Goal: Information Seeking & Learning: Learn about a topic

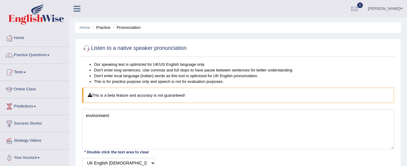
select select "3"
click at [39, 56] on link "Practice Questions" at bounding box center [34, 54] width 68 height 15
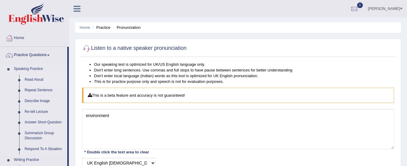
click at [35, 79] on link "Read Aloud" at bounding box center [44, 79] width 45 height 11
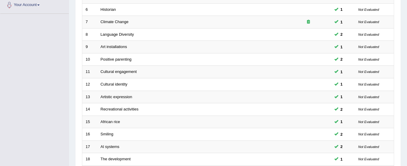
scroll to position [231, 0]
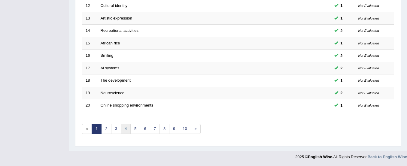
click at [126, 129] on link "4" at bounding box center [126, 129] width 10 height 10
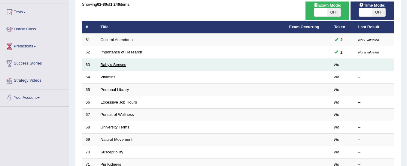
click at [120, 65] on link "Baby's Senses" at bounding box center [114, 64] width 26 height 5
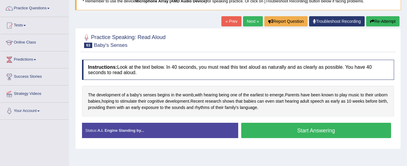
scroll to position [51, 0]
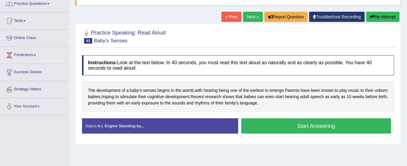
click at [281, 122] on button "Start Answering" at bounding box center [316, 125] width 150 height 15
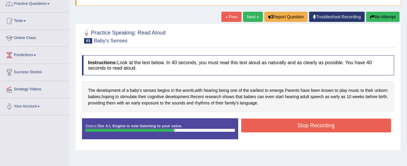
click at [281, 122] on button "Stop Recording" at bounding box center [316, 126] width 150 height 14
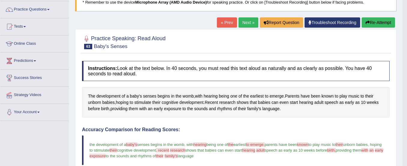
scroll to position [45, 0]
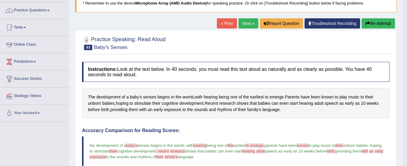
click at [370, 23] on button "Re-Attempt" at bounding box center [377, 23] width 33 height 10
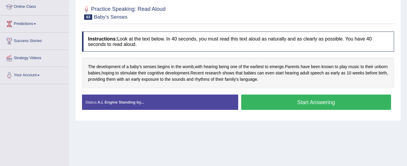
scroll to position [82, 0]
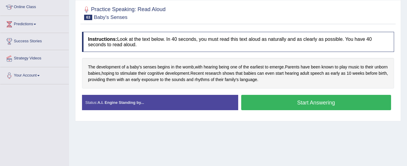
click at [308, 105] on button "Start Answering" at bounding box center [316, 102] width 150 height 15
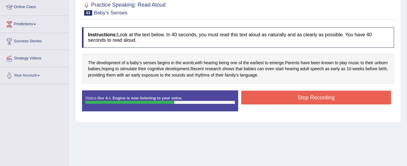
click at [308, 98] on button "Stop Recording" at bounding box center [316, 98] width 150 height 14
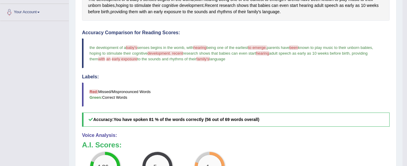
scroll to position [83, 0]
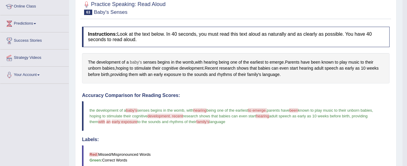
click at [138, 60] on span "baby's" at bounding box center [136, 62] width 12 height 6
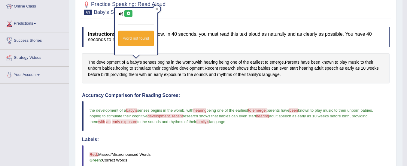
click at [129, 13] on icon at bounding box center [128, 14] width 5 height 4
click at [129, 12] on icon at bounding box center [128, 14] width 5 height 4
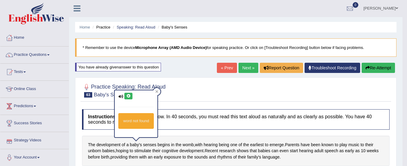
scroll to position [0, 0]
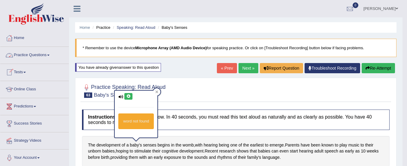
click at [45, 54] on link "Practice Questions" at bounding box center [34, 54] width 68 height 15
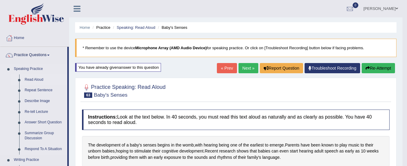
click at [35, 78] on link "Read Aloud" at bounding box center [44, 79] width 45 height 11
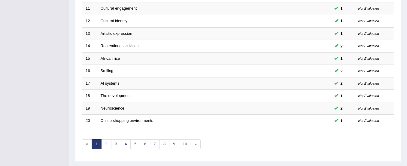
scroll to position [231, 0]
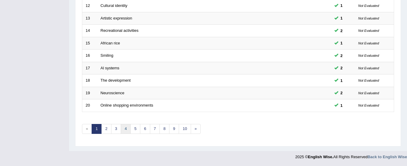
click at [122, 130] on link "4" at bounding box center [126, 129] width 10 height 10
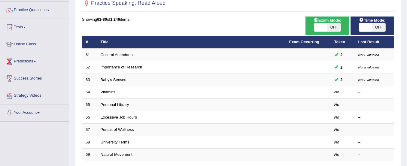
scroll to position [45, 0]
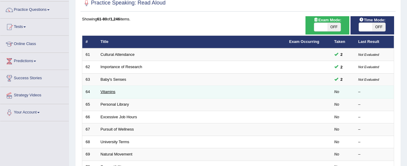
click at [109, 91] on link "Vitamins" at bounding box center [108, 91] width 15 height 5
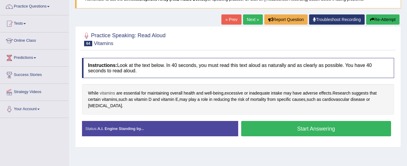
click at [107, 92] on span "vitamins" at bounding box center [107, 93] width 15 height 6
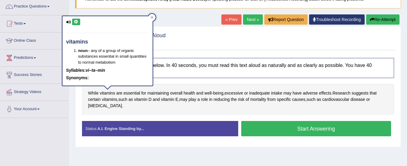
click at [76, 23] on icon at bounding box center [76, 22] width 5 height 4
click at [77, 21] on icon at bounding box center [76, 22] width 5 height 4
click at [57, 94] on link "Strategy Videos" at bounding box center [34, 91] width 68 height 15
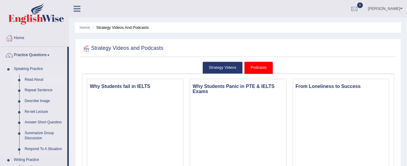
click at [36, 80] on link "Read Aloud" at bounding box center [44, 79] width 45 height 11
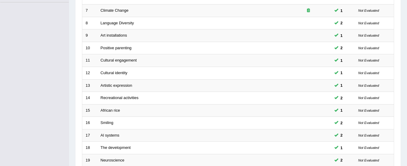
scroll to position [231, 0]
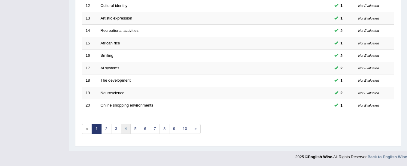
click at [127, 131] on link "4" at bounding box center [126, 129] width 10 height 10
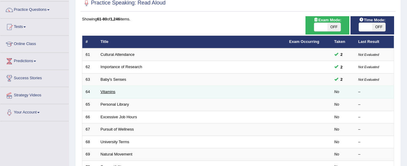
click at [109, 91] on link "Vitamins" at bounding box center [108, 91] width 15 height 5
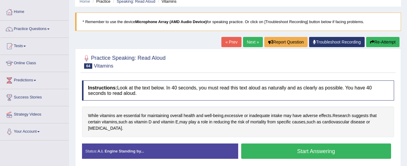
scroll to position [28, 0]
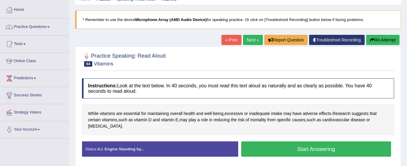
click at [260, 148] on button "Start Answering" at bounding box center [316, 148] width 150 height 15
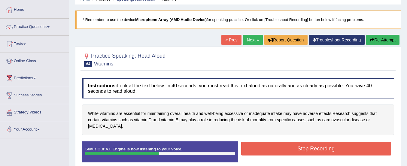
click at [260, 148] on button "Stop Recording" at bounding box center [316, 149] width 150 height 14
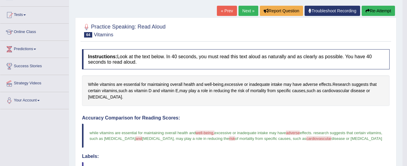
scroll to position [58, 0]
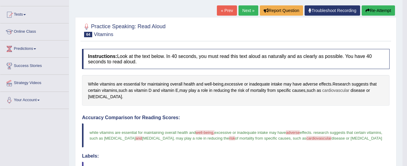
click at [332, 89] on span "cardiovascular" at bounding box center [335, 90] width 27 height 6
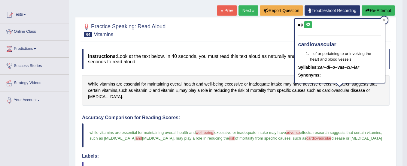
click at [307, 24] on icon at bounding box center [308, 25] width 5 height 4
click at [306, 102] on div "While vitamins are essential for maintaining overall health and well - being , …" at bounding box center [235, 90] width 307 height 31
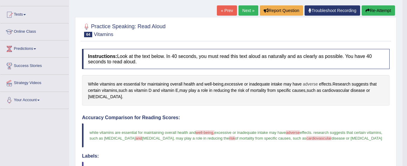
click at [309, 85] on span "adverse" at bounding box center [310, 84] width 15 height 6
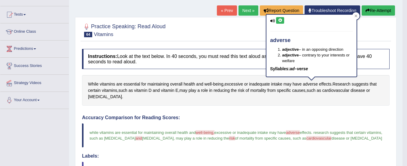
click at [280, 18] on button at bounding box center [280, 20] width 8 height 7
click at [215, 83] on span "being" at bounding box center [218, 84] width 10 height 6
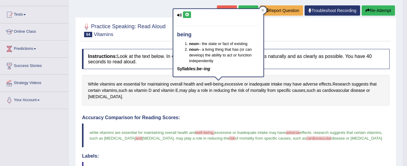
click at [187, 14] on icon at bounding box center [187, 15] width 5 height 4
click at [207, 83] on span "well" at bounding box center [207, 84] width 7 height 6
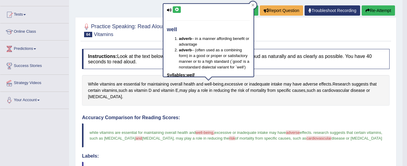
click at [175, 8] on icon at bounding box center [176, 10] width 5 height 4
click at [196, 100] on div "While vitamins are essential for maintaining overall health and well - being , …" at bounding box center [235, 90] width 307 height 31
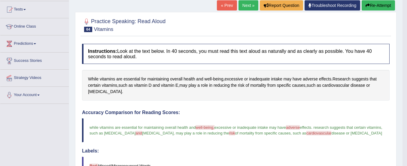
scroll to position [62, 0]
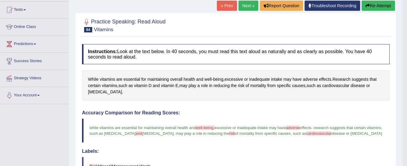
click at [372, 5] on button "Re-Attempt" at bounding box center [377, 6] width 33 height 10
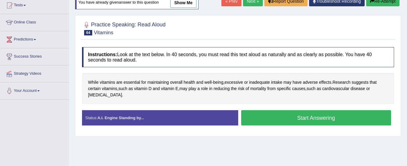
scroll to position [67, 0]
click at [327, 119] on button "Start Answering" at bounding box center [316, 117] width 150 height 15
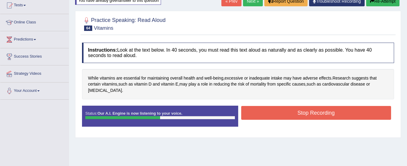
click at [327, 116] on button "Stop Recording" at bounding box center [316, 113] width 150 height 14
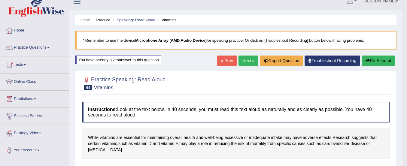
scroll to position [0, 0]
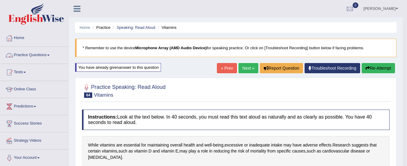
click at [47, 53] on link "Practice Questions" at bounding box center [34, 54] width 68 height 15
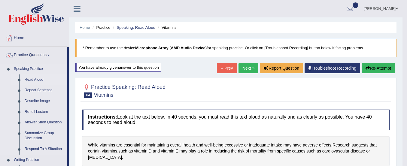
click at [34, 81] on link "Read Aloud" at bounding box center [44, 79] width 45 height 11
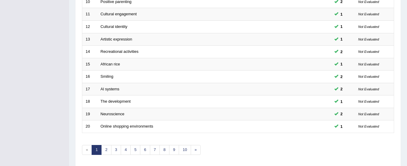
scroll to position [213, 0]
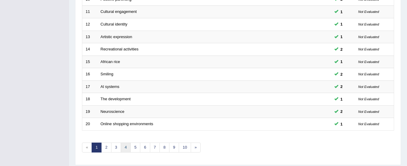
click at [126, 147] on link "4" at bounding box center [126, 148] width 10 height 10
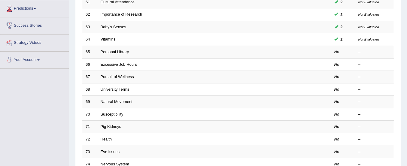
click at [113, 53] on link "Personal Library" at bounding box center [115, 52] width 29 height 5
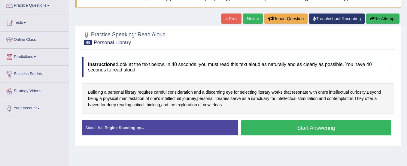
scroll to position [50, 0]
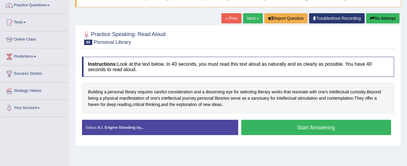
click at [275, 128] on button "Start Answering" at bounding box center [316, 127] width 150 height 15
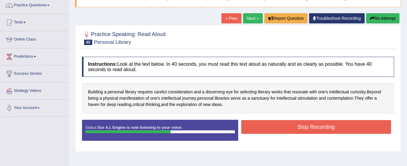
click at [275, 128] on button "Stop Recording" at bounding box center [316, 127] width 150 height 14
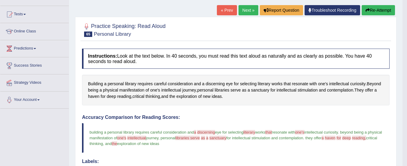
scroll to position [56, 0]
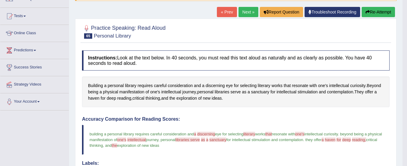
click at [375, 13] on button "Re-Attempt" at bounding box center [377, 12] width 33 height 10
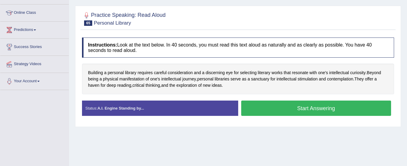
scroll to position [77, 0]
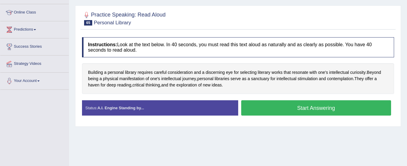
click at [332, 103] on button "Start Answering" at bounding box center [316, 107] width 150 height 15
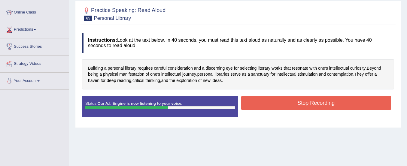
click at [332, 103] on button "Stop Recording" at bounding box center [316, 103] width 150 height 14
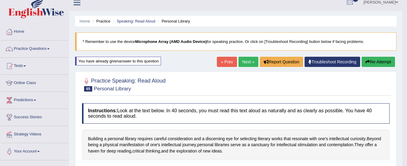
scroll to position [0, 0]
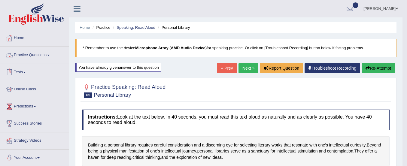
click at [40, 54] on link "Practice Questions" at bounding box center [34, 54] width 68 height 15
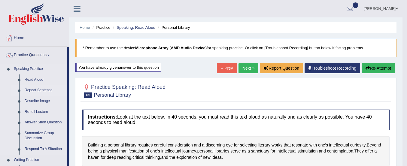
click at [43, 91] on link "Repeat Sentence" at bounding box center [44, 90] width 45 height 11
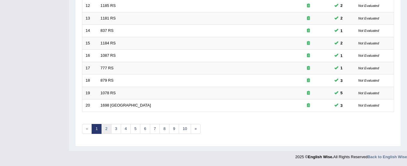
click at [107, 129] on link "2" at bounding box center [106, 129] width 10 height 10
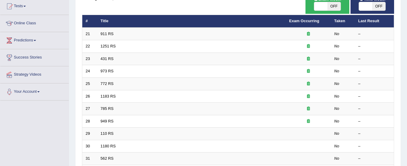
scroll to position [63, 0]
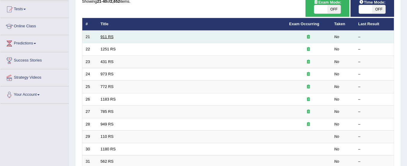
click at [105, 36] on link "911 RS" at bounding box center [107, 37] width 13 height 5
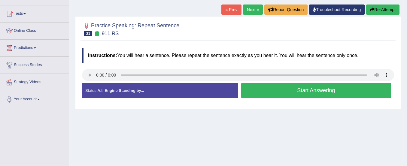
scroll to position [59, 0]
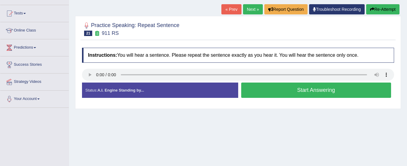
click at [275, 95] on button "Start Answering" at bounding box center [316, 90] width 150 height 15
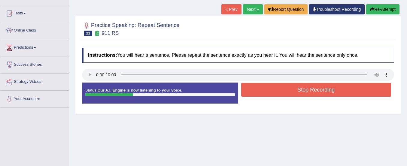
click at [379, 8] on button "Re-Attempt" at bounding box center [382, 9] width 33 height 10
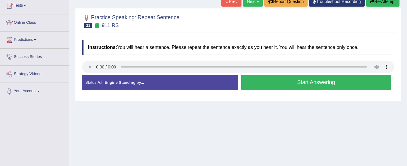
scroll to position [59, 0]
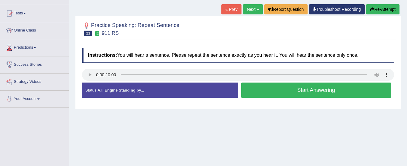
click at [325, 87] on button "Start Answering" at bounding box center [316, 90] width 150 height 15
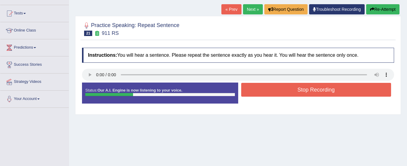
click at [387, 10] on button "Re-Attempt" at bounding box center [382, 9] width 33 height 10
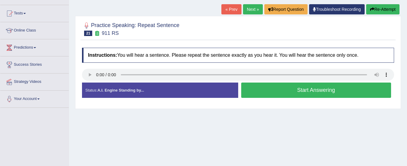
click at [330, 89] on button "Start Answering" at bounding box center [316, 90] width 150 height 15
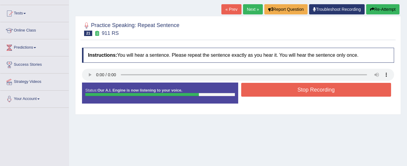
click at [371, 11] on icon "button" at bounding box center [372, 9] width 4 height 4
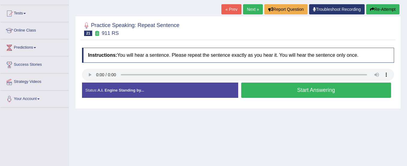
click at [269, 90] on button "Start Answering" at bounding box center [316, 90] width 150 height 15
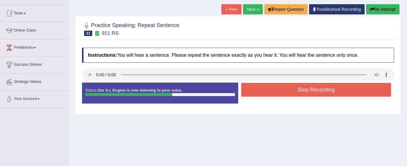
click at [269, 90] on button "Stop Recording" at bounding box center [316, 90] width 150 height 14
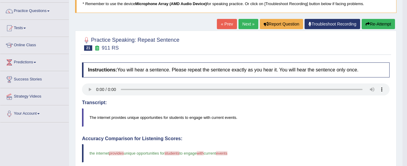
scroll to position [44, 0]
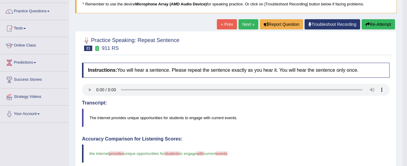
click at [384, 25] on button "Re-Attempt" at bounding box center [377, 24] width 33 height 10
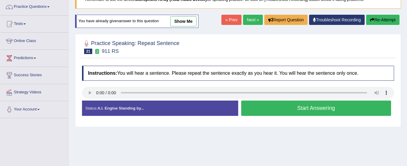
click at [319, 109] on button "Start Answering" at bounding box center [316, 108] width 150 height 15
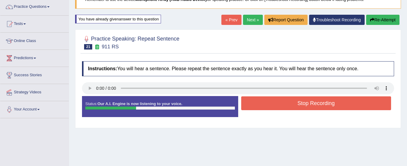
click at [386, 21] on button "Re-Attempt" at bounding box center [382, 20] width 33 height 10
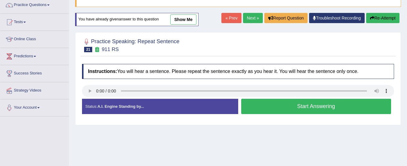
click at [330, 106] on button "Start Answering" at bounding box center [316, 106] width 150 height 15
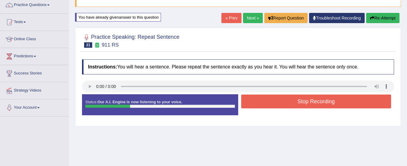
click at [384, 20] on button "Re-Attempt" at bounding box center [382, 18] width 33 height 10
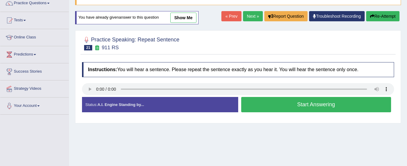
click at [324, 104] on button "Start Answering" at bounding box center [316, 104] width 150 height 15
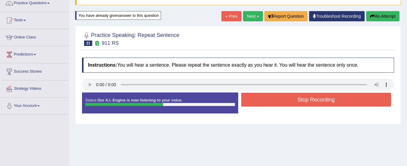
click at [324, 104] on button "Stop Recording" at bounding box center [316, 100] width 150 height 14
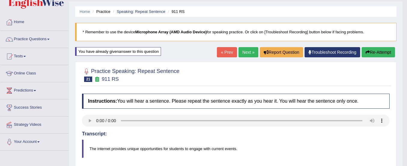
scroll to position [15, 0]
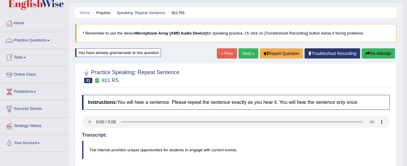
click at [30, 40] on link "Practice Questions" at bounding box center [34, 39] width 68 height 15
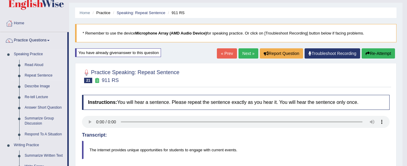
click at [36, 77] on link "Repeat Sentence" at bounding box center [44, 75] width 45 height 11
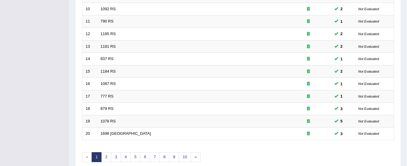
scroll to position [231, 0]
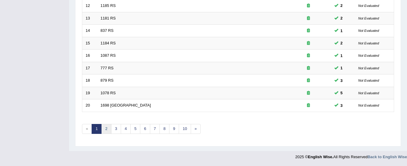
click at [107, 127] on link "2" at bounding box center [106, 129] width 10 height 10
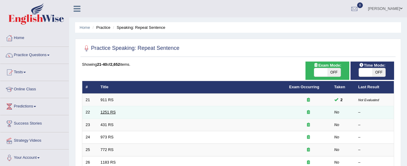
click at [109, 112] on link "1251 RS" at bounding box center [108, 112] width 15 height 5
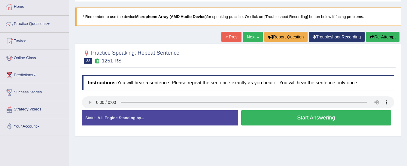
scroll to position [33, 0]
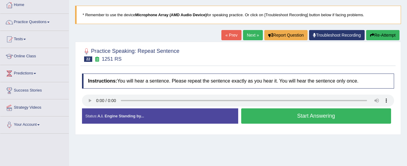
click at [257, 117] on button "Start Answering" at bounding box center [316, 115] width 150 height 15
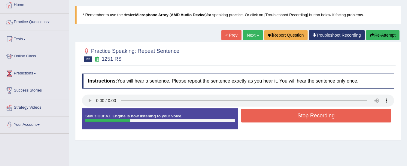
click at [257, 117] on button "Stop Recording" at bounding box center [316, 116] width 150 height 14
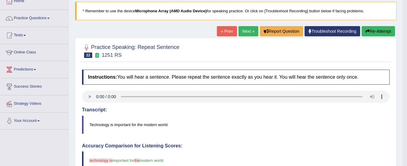
scroll to position [36, 0]
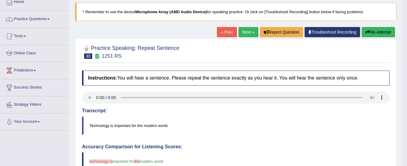
click at [370, 34] on button "Re-Attempt" at bounding box center [377, 32] width 33 height 10
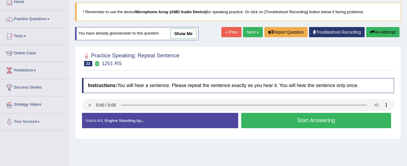
click at [336, 119] on button "Start Answering" at bounding box center [316, 120] width 150 height 15
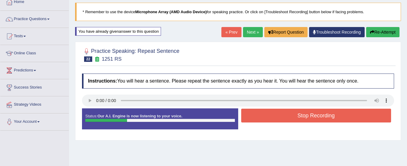
click at [336, 119] on button "Stop Recording" at bounding box center [316, 116] width 150 height 14
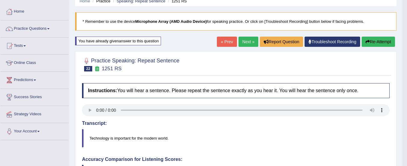
scroll to position [26, 0]
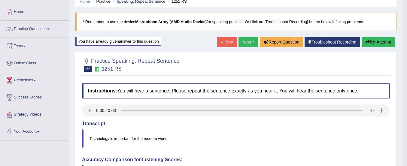
click at [380, 40] on button "Re-Attempt" at bounding box center [377, 42] width 33 height 10
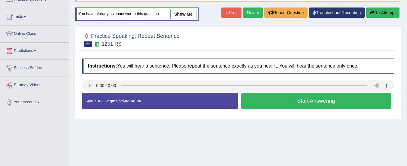
click at [366, 102] on button "Start Answering" at bounding box center [316, 100] width 150 height 15
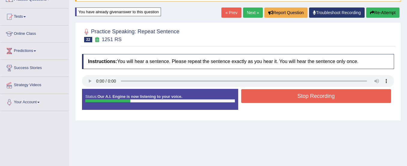
click at [366, 102] on button "Stop Recording" at bounding box center [316, 96] width 150 height 14
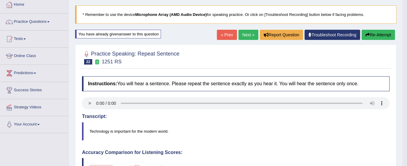
scroll to position [29, 0]
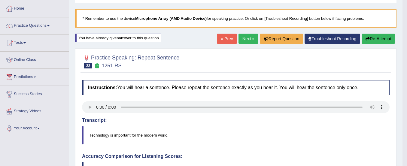
click at [386, 41] on button "Re-Attempt" at bounding box center [377, 39] width 33 height 10
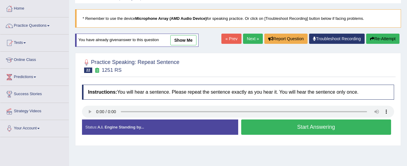
click at [346, 128] on button "Start Answering" at bounding box center [316, 126] width 150 height 15
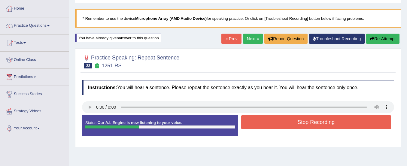
click at [346, 123] on button "Stop Recording" at bounding box center [316, 122] width 150 height 14
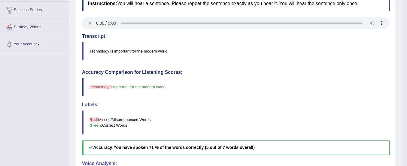
scroll to position [113, 0]
click at [102, 52] on blockquote "Technology is important for the modern world." at bounding box center [235, 51] width 307 height 18
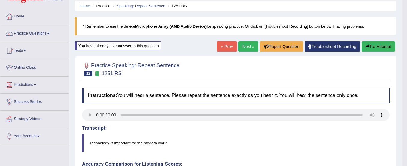
scroll to position [20, 0]
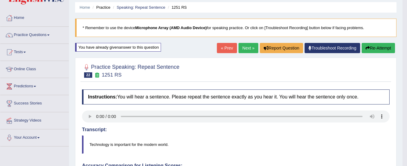
click at [377, 50] on button "Re-Attempt" at bounding box center [377, 48] width 33 height 10
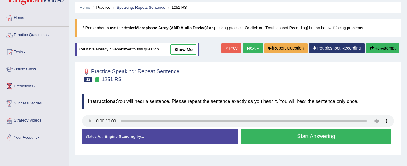
click at [310, 136] on button "Start Answering" at bounding box center [316, 136] width 150 height 15
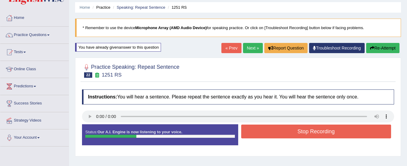
click at [310, 136] on button "Stop Recording" at bounding box center [316, 132] width 150 height 14
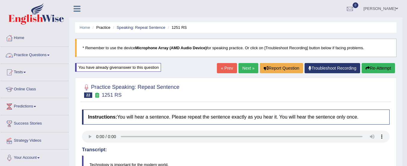
click at [44, 56] on link "Practice Questions" at bounding box center [34, 54] width 68 height 15
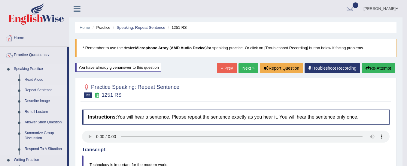
click at [36, 90] on link "Repeat Sentence" at bounding box center [44, 90] width 45 height 11
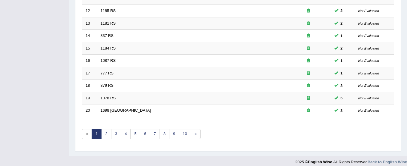
scroll to position [227, 0]
click at [118, 132] on link "3" at bounding box center [116, 133] width 10 height 10
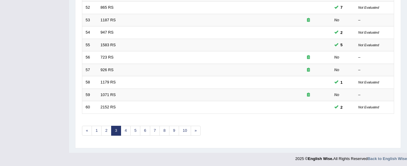
scroll to position [231, 0]
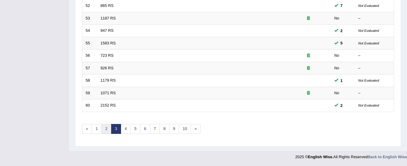
click at [106, 132] on link "2" at bounding box center [106, 129] width 10 height 10
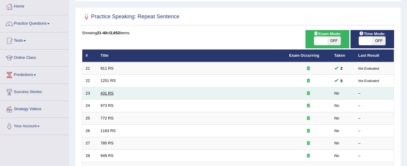
click at [109, 94] on link "431 RS" at bounding box center [107, 93] width 13 height 5
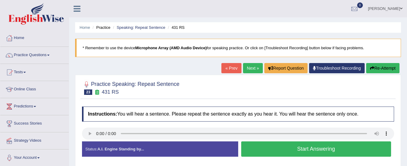
click at [273, 150] on button "Start Answering" at bounding box center [316, 148] width 150 height 15
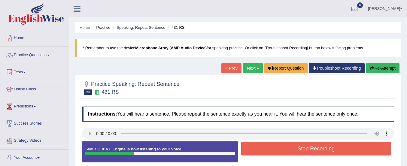
click at [273, 150] on button "Stop Recording" at bounding box center [316, 149] width 150 height 14
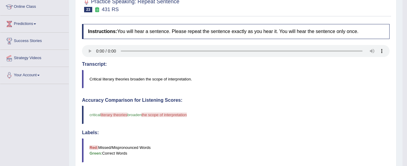
scroll to position [52, 0]
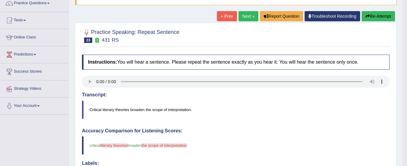
click at [371, 15] on button "Re-Attempt" at bounding box center [377, 16] width 33 height 10
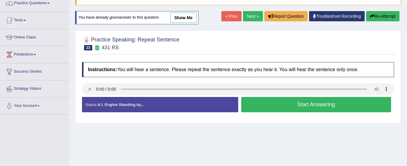
click at [371, 15] on icon "button" at bounding box center [372, 16] width 4 height 4
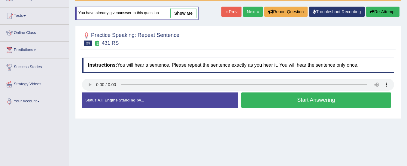
scroll to position [52, 0]
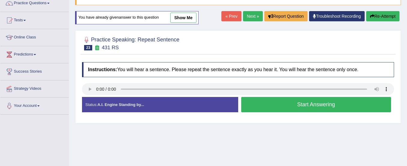
click at [264, 102] on button "Start Answering" at bounding box center [316, 104] width 150 height 15
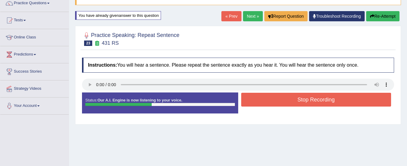
click at [264, 102] on button "Stop Recording" at bounding box center [316, 100] width 150 height 14
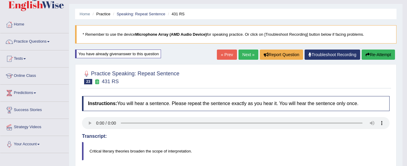
scroll to position [9, 0]
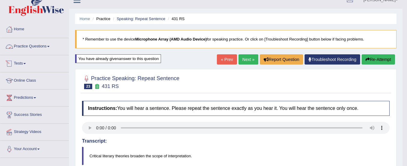
click at [24, 46] on link "Practice Questions" at bounding box center [34, 45] width 68 height 15
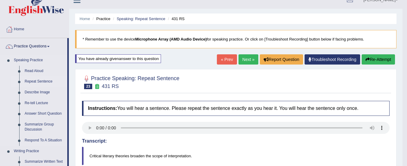
click at [37, 80] on link "Repeat Sentence" at bounding box center [44, 81] width 45 height 11
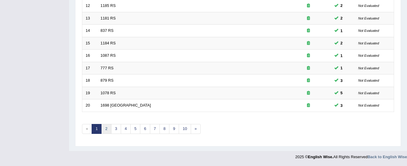
click at [109, 129] on link "2" at bounding box center [106, 129] width 10 height 10
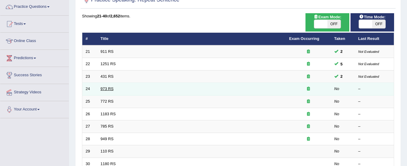
click at [109, 88] on link "973 RS" at bounding box center [107, 88] width 13 height 5
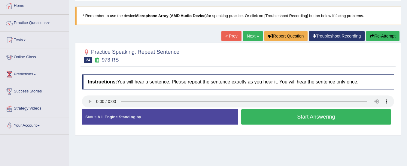
scroll to position [34, 0]
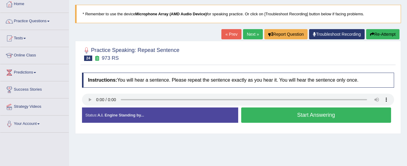
click at [263, 116] on button "Start Answering" at bounding box center [316, 114] width 150 height 15
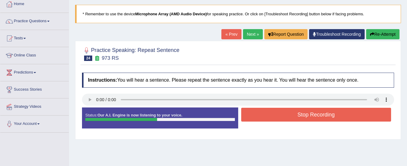
click at [263, 116] on button "Stop Recording" at bounding box center [316, 115] width 150 height 14
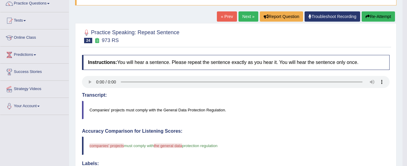
scroll to position [51, 0]
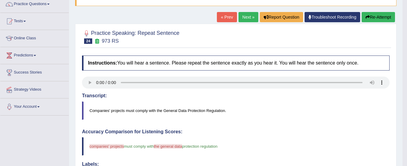
click at [372, 17] on button "Re-Attempt" at bounding box center [377, 17] width 33 height 10
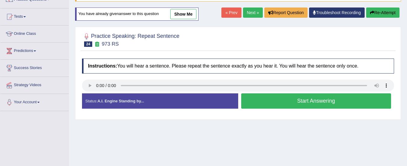
scroll to position [51, 0]
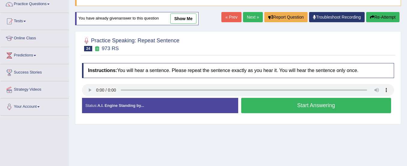
click at [333, 103] on button "Start Answering" at bounding box center [316, 105] width 150 height 15
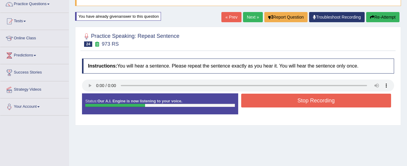
click at [388, 15] on button "Re-Attempt" at bounding box center [382, 17] width 33 height 10
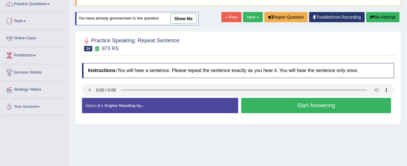
click at [287, 108] on button "Start Answering" at bounding box center [316, 105] width 150 height 15
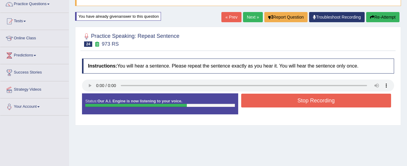
click at [377, 16] on button "Re-Attempt" at bounding box center [382, 17] width 33 height 10
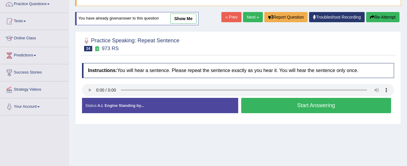
click at [339, 102] on button "Start Answering" at bounding box center [316, 105] width 150 height 15
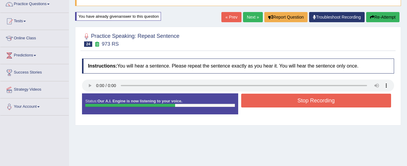
click at [381, 18] on button "Re-Attempt" at bounding box center [382, 17] width 33 height 10
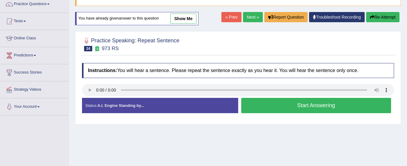
click at [319, 105] on button "Start Answering" at bounding box center [316, 105] width 150 height 15
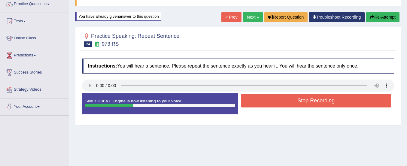
click at [379, 13] on button "Re-Attempt" at bounding box center [382, 17] width 33 height 10
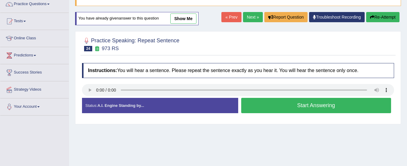
click at [320, 106] on button "Start Answering" at bounding box center [316, 105] width 150 height 15
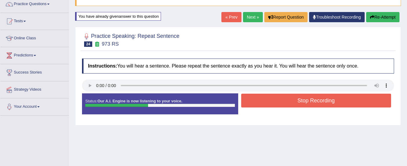
click at [320, 106] on button "Stop Recording" at bounding box center [316, 101] width 150 height 14
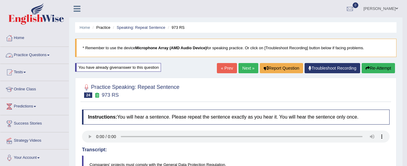
click at [38, 57] on link "Practice Questions" at bounding box center [34, 54] width 68 height 15
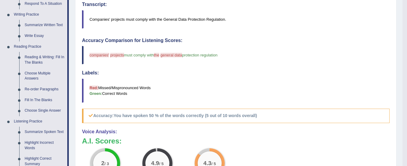
scroll to position [146, 0]
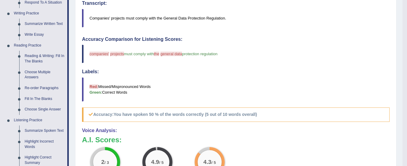
click at [38, 57] on link "Reading & Writing: Fill In The Blanks" at bounding box center [44, 59] width 45 height 16
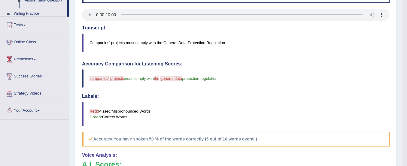
scroll to position [179, 0]
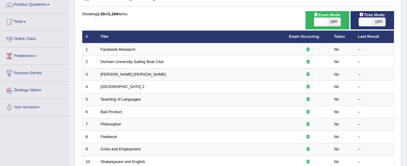
scroll to position [60, 0]
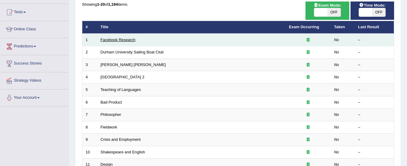
click at [117, 41] on link "Facebook Research" at bounding box center [118, 40] width 35 height 5
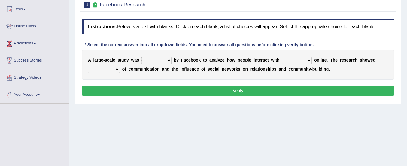
scroll to position [64, 0]
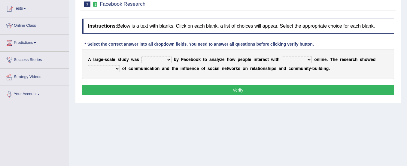
click at [150, 59] on select "surveyed had asked made" at bounding box center [156, 59] width 30 height 7
click at [139, 49] on div "A l a r g e - s c a l e s t u d y w a s surveyed had asked made b y F a c e b o…" at bounding box center [238, 64] width 312 height 30
click at [146, 58] on select "surveyed had asked made" at bounding box center [156, 59] width 30 height 7
select select "made"
click at [141, 56] on select "surveyed had asked made" at bounding box center [156, 59] width 30 height 7
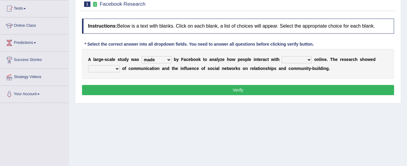
click at [285, 60] on select "together all each other another" at bounding box center [297, 59] width 30 height 7
select select "each other"
click at [282, 56] on select "together all each other another" at bounding box center [297, 59] width 30 height 7
click at [108, 70] on select "advantages standards fellowships patterns" at bounding box center [104, 68] width 32 height 7
select select "patterns"
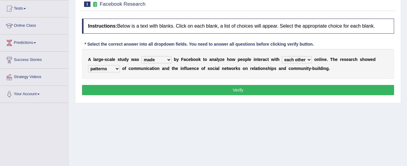
click at [88, 65] on select "advantages standards fellowships patterns" at bounding box center [104, 68] width 32 height 7
click at [135, 87] on button "Verify" at bounding box center [238, 90] width 312 height 10
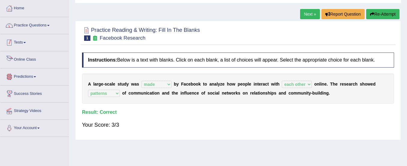
scroll to position [26, 0]
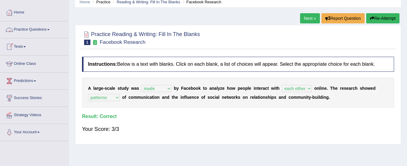
click at [28, 27] on link "Practice Questions" at bounding box center [34, 28] width 68 height 15
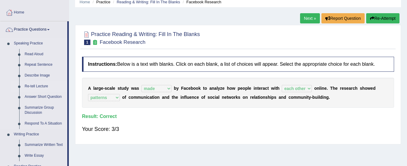
scroll to position [105, 0]
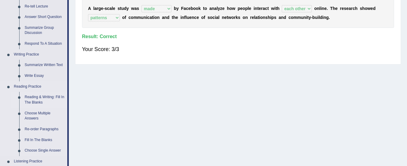
click at [35, 96] on link "Reading & Writing: Fill In The Blanks" at bounding box center [44, 100] width 45 height 16
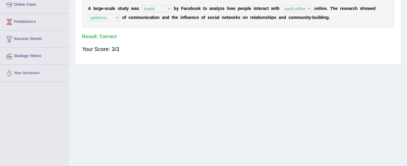
scroll to position [149, 0]
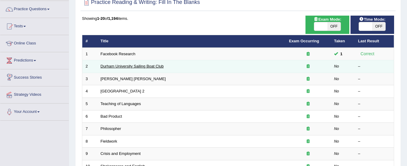
click at [112, 65] on link "Durham University Sailing Boat Club" at bounding box center [132, 66] width 63 height 5
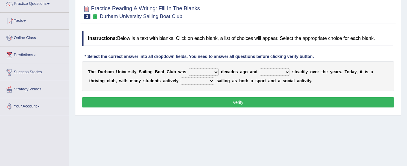
scroll to position [52, 0]
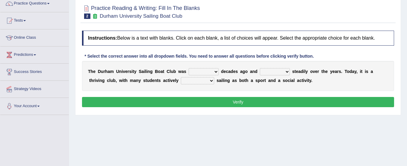
click at [196, 71] on select "found fund founded find" at bounding box center [203, 71] width 30 height 7
select select "founded"
click at [188, 68] on select "found fund founded find" at bounding box center [203, 71] width 30 height 7
click at [274, 73] on select "grow growing has grown grown" at bounding box center [275, 71] width 30 height 7
select select "has grown"
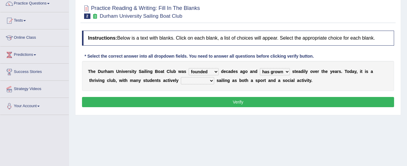
click at [260, 68] on select "grow growing has grown grown" at bounding box center [275, 71] width 30 height 7
click at [204, 82] on select "enjoy enjoyed are enjoying enjoying" at bounding box center [197, 80] width 33 height 7
select select "enjoying"
click at [181, 77] on select "enjoy enjoyed are enjoying enjoying" at bounding box center [197, 80] width 33 height 7
click at [212, 101] on button "Verify" at bounding box center [238, 102] width 312 height 10
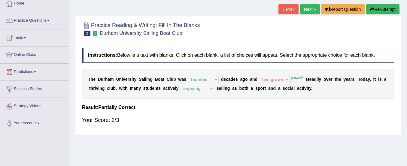
scroll to position [33, 0]
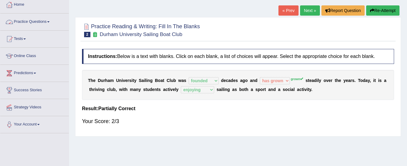
click at [43, 20] on link "Practice Questions" at bounding box center [34, 21] width 68 height 15
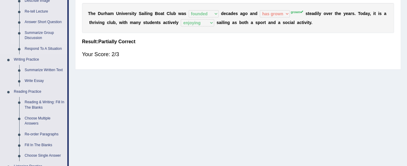
scroll to position [104, 0]
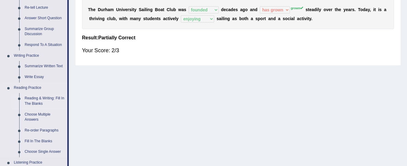
click at [46, 98] on link "Reading & Writing: Fill In The Blanks" at bounding box center [44, 101] width 45 height 16
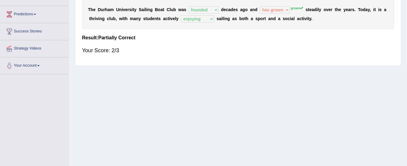
scroll to position [149, 0]
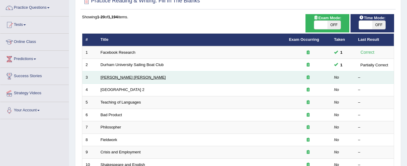
click at [116, 78] on link "[PERSON_NAME] [PERSON_NAME]" at bounding box center [133, 77] width 65 height 5
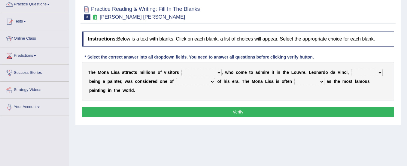
click at [187, 72] on select "around the year the all year all year round per year" at bounding box center [201, 72] width 40 height 7
select select "per year"
click at [181, 69] on select "around the year the all year all year round per year" at bounding box center [201, 72] width 40 height 7
click at [358, 71] on select "rather than as much as as well as as long as" at bounding box center [367, 72] width 32 height 7
click at [351, 69] on select "rather than as much as as well as as long as" at bounding box center [367, 72] width 32 height 7
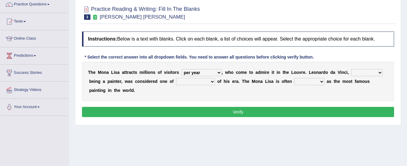
click at [364, 72] on select "rather than as much as as well as as long as" at bounding box center [367, 72] width 32 height 7
select select "rather than"
click at [351, 69] on select "rather than as much as as well as as long as" at bounding box center [367, 72] width 32 height 7
click at [201, 83] on select "better artists artist the better artist the best artists" at bounding box center [195, 81] width 39 height 7
select select "the best artists"
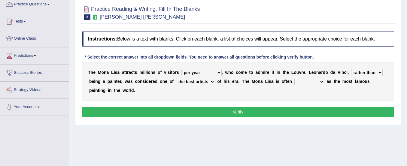
click at [176, 78] on select "better artists artist the better artist the best artists" at bounding box center [195, 81] width 39 height 7
click at [302, 82] on select "classified suggested predicted described" at bounding box center [309, 81] width 30 height 7
select select "classified"
click at [294, 78] on select "classified suggested predicted described" at bounding box center [309, 81] width 30 height 7
click at [298, 111] on button "Verify" at bounding box center [238, 112] width 312 height 10
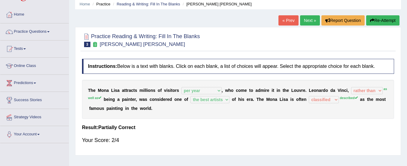
scroll to position [23, 0]
click at [37, 35] on link "Practice Questions" at bounding box center [34, 31] width 68 height 15
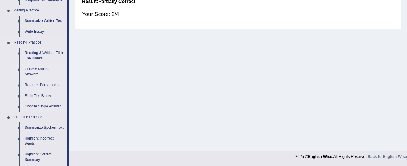
scroll to position [150, 0]
click at [39, 71] on link "Choose Multiple Answers" at bounding box center [44, 72] width 45 height 16
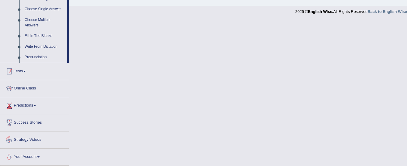
scroll to position [260, 0]
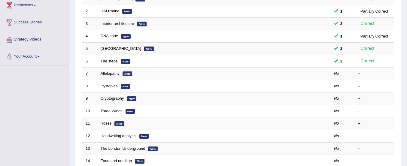
scroll to position [101, 0]
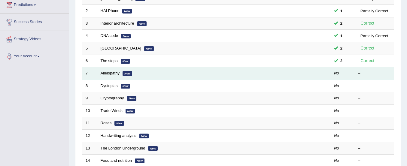
click at [108, 74] on link "Allelopathy" at bounding box center [110, 73] width 19 height 5
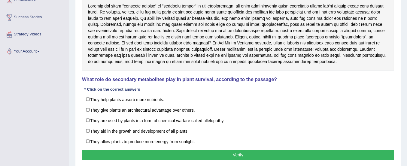
scroll to position [107, 0]
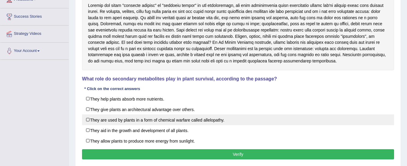
click at [166, 117] on label "They are used by plants in a form of chemical warfare called allelopathy." at bounding box center [238, 119] width 312 height 11
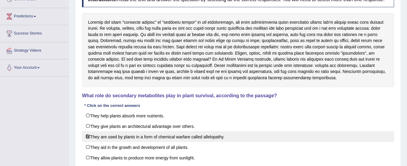
scroll to position [90, 0]
click at [94, 136] on label "They are used by plants in a form of chemical warfare called allelopathy." at bounding box center [238, 136] width 312 height 11
checkbox input "false"
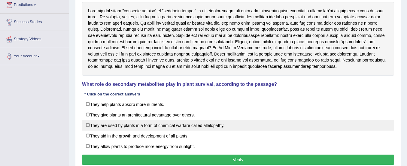
scroll to position [101, 0]
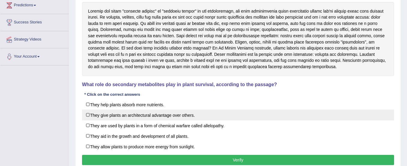
click at [89, 116] on label "They give plants an architectural advantage over others." at bounding box center [238, 115] width 312 height 11
checkbox input "true"
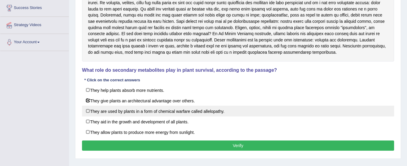
scroll to position [116, 0]
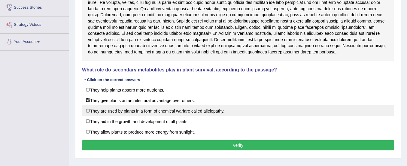
click at [89, 111] on label "They are used by plants in a form of chemical warfare called allelopathy." at bounding box center [238, 110] width 312 height 11
checkbox input "true"
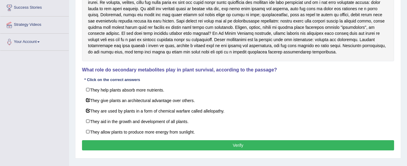
click at [102, 145] on button "Verify" at bounding box center [238, 145] width 312 height 10
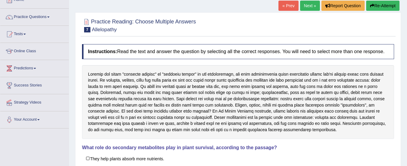
scroll to position [32, 0]
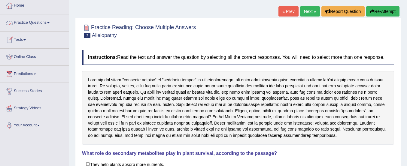
click at [35, 20] on link "Practice Questions" at bounding box center [34, 21] width 68 height 15
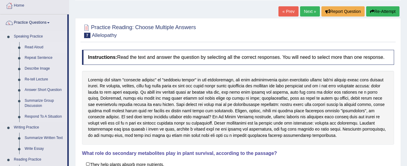
click at [38, 46] on link "Read Aloud" at bounding box center [44, 47] width 45 height 11
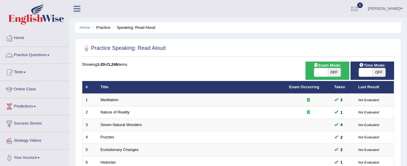
click at [28, 56] on link "Practice Questions" at bounding box center [34, 54] width 68 height 15
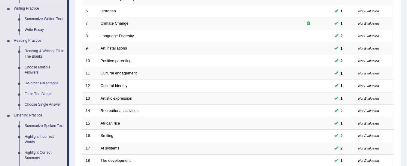
scroll to position [152, 0]
click at [37, 80] on link "Re-order Paragraphs" at bounding box center [44, 83] width 45 height 11
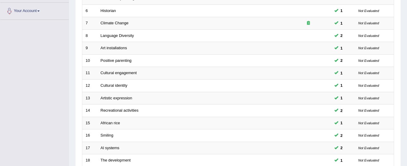
scroll to position [152, 0]
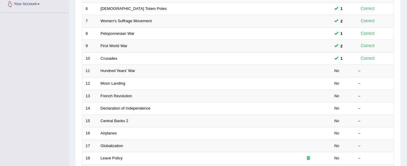
scroll to position [154, 0]
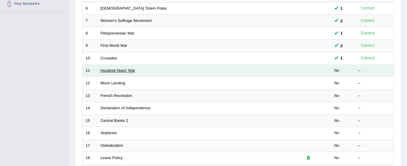
click at [120, 71] on link "Hundred Years' War" at bounding box center [118, 70] width 35 height 5
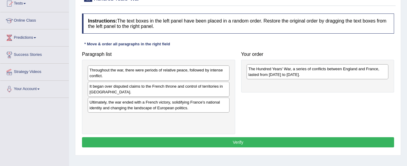
drag, startPoint x: 144, startPoint y: 124, endPoint x: 303, endPoint y: 74, distance: 166.2
click at [303, 74] on div "The Hundred Years' War, a series of conflicts between England and France, laste…" at bounding box center [317, 71] width 142 height 15
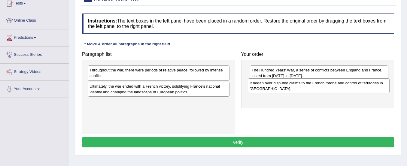
drag, startPoint x: 190, startPoint y: 94, endPoint x: 351, endPoint y: 91, distance: 161.5
click at [351, 91] on div "It began over disputed claims to the French throne and control of territories i…" at bounding box center [319, 85] width 142 height 15
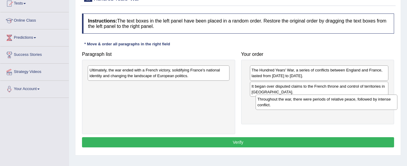
drag, startPoint x: 214, startPoint y: 76, endPoint x: 382, endPoint y: 105, distance: 170.2
click at [382, 105] on div "Throughout the war, there were periods of relative peace, followed by intense c…" at bounding box center [326, 102] width 142 height 15
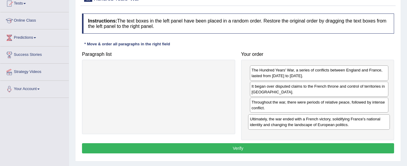
drag, startPoint x: 205, startPoint y: 74, endPoint x: 366, endPoint y: 122, distance: 168.2
click at [366, 122] on div "Ultimately, the war ended with a French victory, solidifying France's national …" at bounding box center [319, 121] width 142 height 15
click at [331, 149] on button "Verify" at bounding box center [238, 148] width 312 height 10
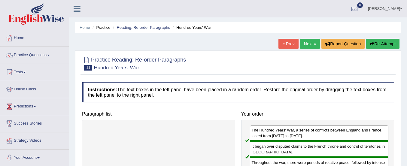
click at [37, 54] on link "Practice Questions" at bounding box center [34, 54] width 68 height 15
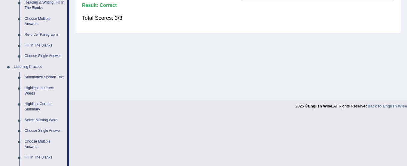
scroll to position [200, 0]
click at [39, 42] on link "Fill In The Blanks" at bounding box center [44, 46] width 45 height 11
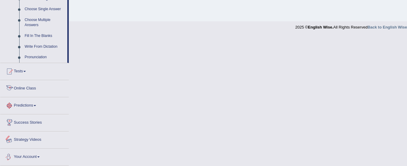
scroll to position [265, 0]
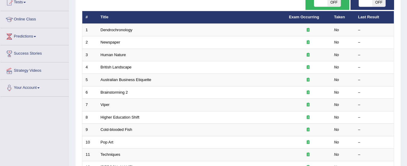
scroll to position [69, 0]
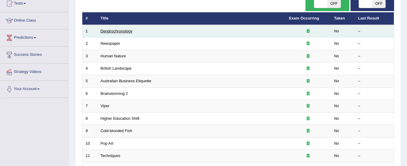
click at [111, 32] on link "Dendrochronology" at bounding box center [117, 31] width 32 height 5
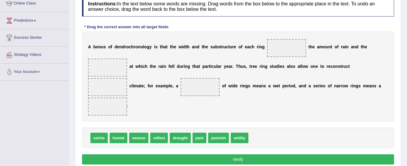
scroll to position [86, 0]
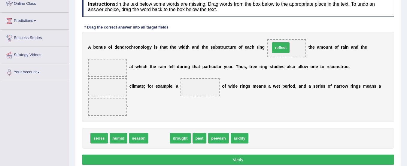
drag, startPoint x: 162, startPoint y: 140, endPoint x: 284, endPoint y: 49, distance: 151.6
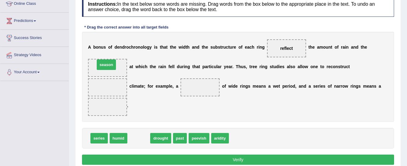
drag, startPoint x: 138, startPoint y: 137, endPoint x: 106, endPoint y: 63, distance: 80.5
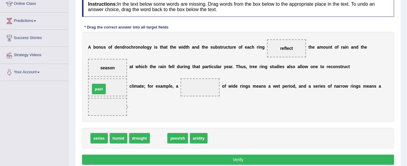
drag, startPoint x: 159, startPoint y: 136, endPoint x: 105, endPoint y: 87, distance: 73.3
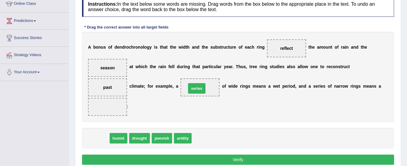
drag, startPoint x: 98, startPoint y: 139, endPoint x: 197, endPoint y: 88, distance: 110.6
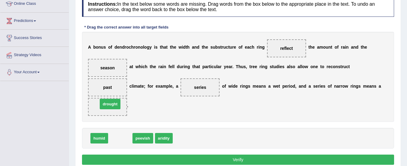
drag, startPoint x: 124, startPoint y: 138, endPoint x: 113, endPoint y: 104, distance: 35.7
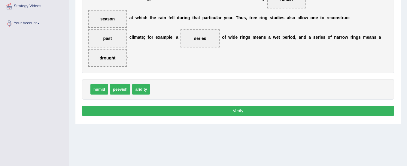
scroll to position [135, 0]
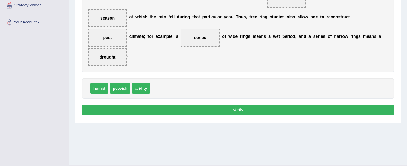
click at [119, 108] on button "Verify" at bounding box center [238, 110] width 312 height 10
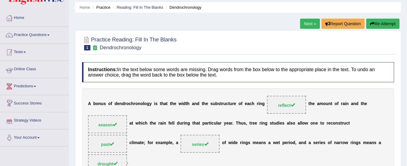
scroll to position [20, 0]
click at [36, 35] on link "Practice Questions" at bounding box center [34, 34] width 68 height 15
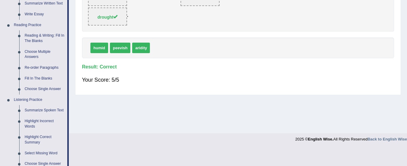
scroll to position [167, 0]
click at [42, 86] on link "Choose Single Answer" at bounding box center [44, 88] width 45 height 11
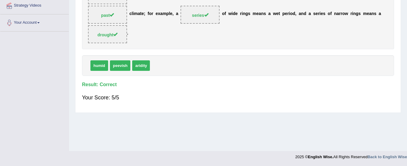
scroll to position [149, 0]
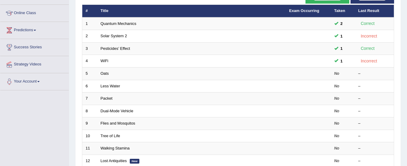
scroll to position [84, 0]
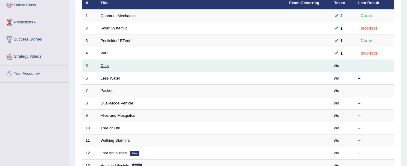
click at [107, 67] on link "Oats" at bounding box center [105, 65] width 8 height 5
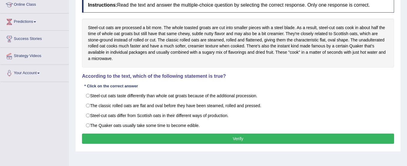
scroll to position [84, 0]
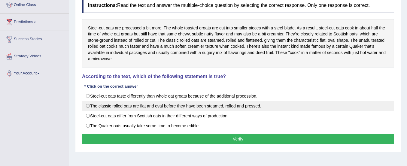
click at [91, 104] on label "The classic rolled oats are flat and oval before they have been steamed, rolled…" at bounding box center [238, 106] width 312 height 10
radio input "true"
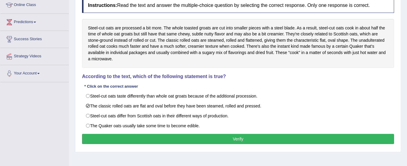
click at [117, 137] on button "Verify" at bounding box center [238, 139] width 312 height 10
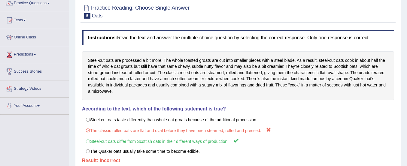
scroll to position [0, 0]
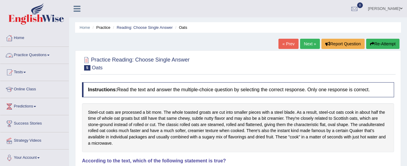
click at [25, 51] on link "Practice Questions" at bounding box center [34, 54] width 68 height 15
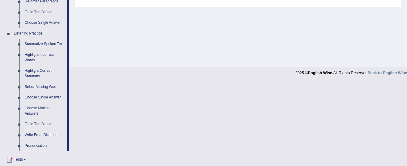
scroll to position [241, 0]
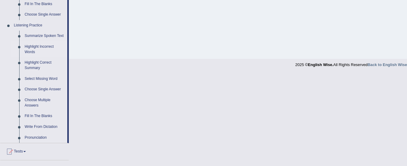
click at [44, 44] on link "Highlight Incorrect Words" at bounding box center [44, 49] width 45 height 16
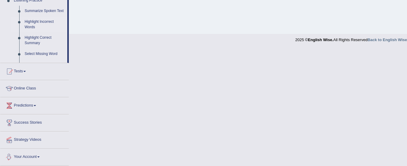
scroll to position [253, 0]
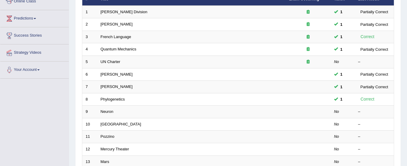
scroll to position [88, 0]
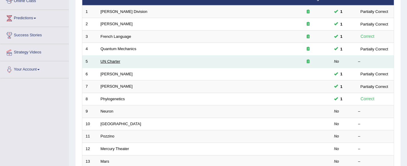
click at [109, 60] on link "UN Charter" at bounding box center [111, 61] width 20 height 5
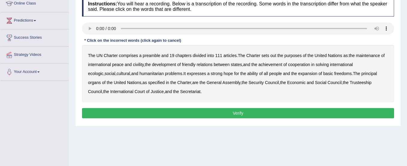
scroll to position [86, 0]
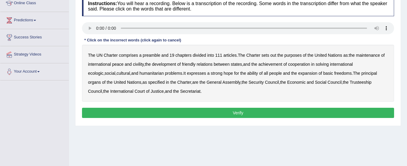
click at [274, 57] on b "out" at bounding box center [273, 55] width 6 height 5
click at [140, 65] on b "civility" at bounding box center [138, 64] width 11 height 5
click at [103, 71] on b "ecologic" at bounding box center [95, 73] width 15 height 5
click at [247, 75] on b "ability" at bounding box center [252, 73] width 11 height 5
click at [192, 115] on button "Verify" at bounding box center [238, 113] width 312 height 10
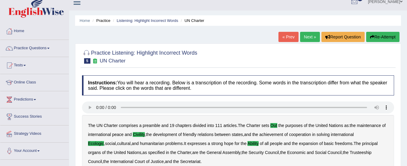
scroll to position [0, 0]
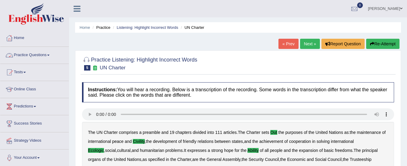
click at [43, 55] on link "Practice Questions" at bounding box center [34, 54] width 68 height 15
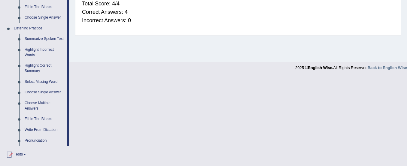
scroll to position [239, 0]
click at [42, 81] on link "Select Missing Word" at bounding box center [44, 81] width 45 height 11
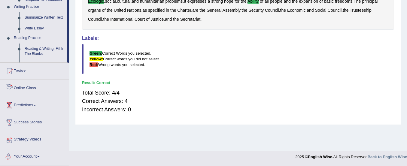
scroll to position [310, 0]
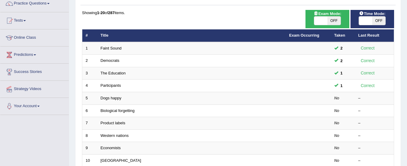
scroll to position [67, 0]
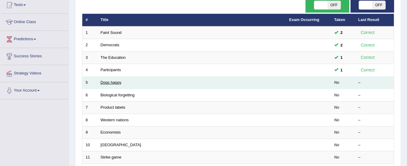
click at [115, 84] on link "Dogs happy" at bounding box center [111, 82] width 21 height 5
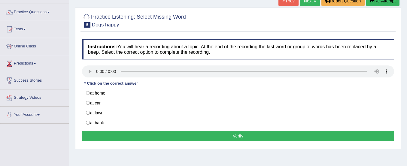
scroll to position [44, 0]
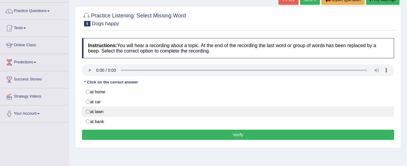
click at [100, 113] on label "at lawn" at bounding box center [238, 112] width 312 height 10
radio input "true"
click at [100, 113] on label "at lawn" at bounding box center [238, 112] width 312 height 10
click at [87, 110] on label "at lawn" at bounding box center [238, 112] width 312 height 10
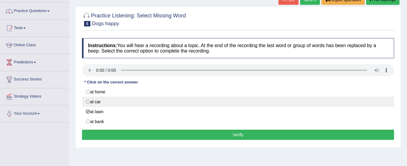
click at [89, 100] on label "at car" at bounding box center [238, 102] width 312 height 10
radio input "true"
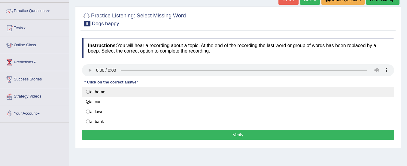
click at [88, 92] on label "at home" at bounding box center [238, 92] width 312 height 10
radio input "true"
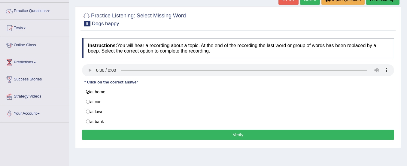
click at [154, 136] on button "Verify" at bounding box center [238, 135] width 312 height 10
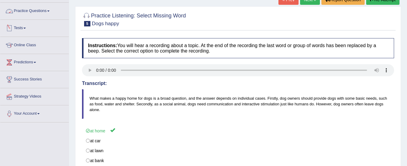
click at [46, 12] on link "Practice Questions" at bounding box center [34, 10] width 68 height 15
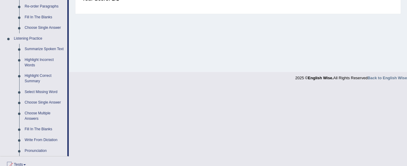
scroll to position [228, 0]
click at [43, 101] on link "Choose Single Answer" at bounding box center [44, 103] width 45 height 11
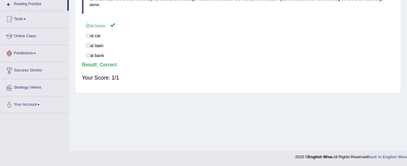
scroll to position [156, 0]
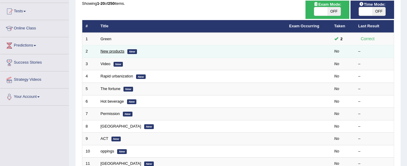
click at [109, 51] on link "New products" at bounding box center [113, 51] width 24 height 5
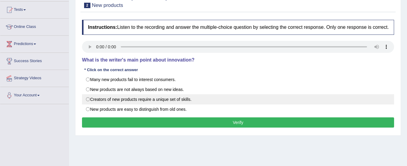
click at [89, 104] on label "Creators of new products require a unique set of skills." at bounding box center [238, 99] width 312 height 10
radio input "true"
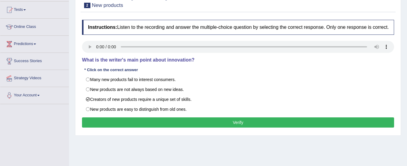
click at [112, 125] on button "Verify" at bounding box center [238, 122] width 312 height 10
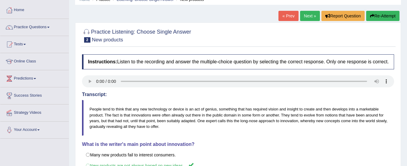
scroll to position [26, 0]
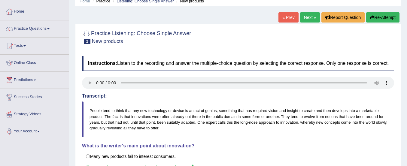
click at [378, 17] on button "Re-Attempt" at bounding box center [382, 17] width 33 height 10
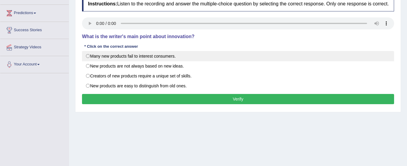
scroll to position [94, 0]
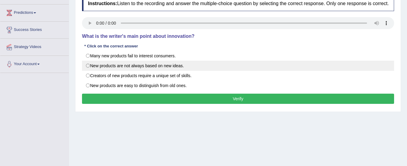
click at [88, 71] on label "New products are not always based on new ideas." at bounding box center [238, 66] width 312 height 10
radio input "true"
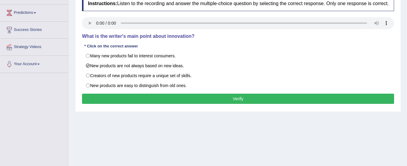
click at [105, 104] on button "Verify" at bounding box center [238, 99] width 312 height 10
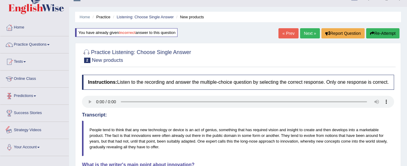
scroll to position [10, 0]
click at [38, 43] on link "Practice Questions" at bounding box center [34, 44] width 68 height 15
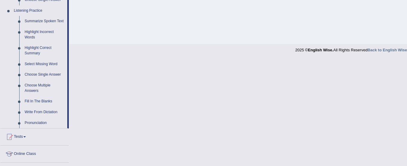
scroll to position [256, 0]
click at [40, 87] on link "Choose Multiple Answers" at bounding box center [44, 88] width 45 height 16
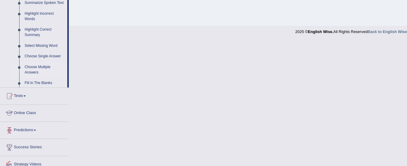
scroll to position [221, 0]
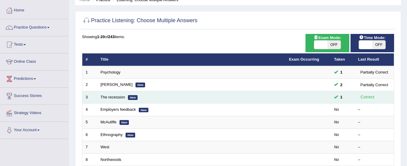
scroll to position [28, 0]
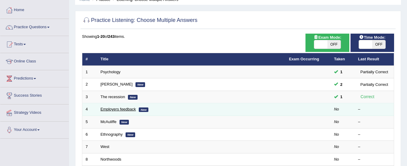
click at [118, 110] on link "Employers feedback" at bounding box center [118, 109] width 35 height 5
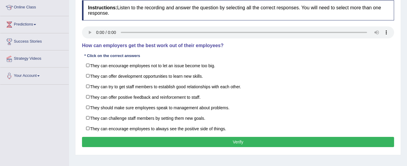
scroll to position [83, 0]
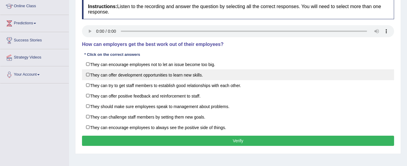
click at [89, 75] on label "They can offer development opportunities to learn new skills." at bounding box center [238, 74] width 312 height 11
checkbox input "true"
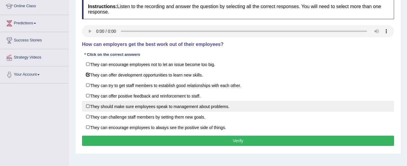
click at [89, 106] on label "They should make sure employees speak to management about problems." at bounding box center [238, 106] width 312 height 11
checkbox input "true"
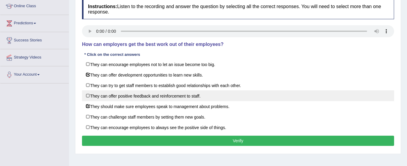
click at [88, 95] on label "They can offer positive feedback and reinforcement to staff." at bounding box center [238, 95] width 312 height 11
checkbox input "true"
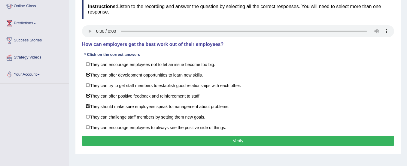
click at [108, 140] on button "Verify" at bounding box center [238, 141] width 312 height 10
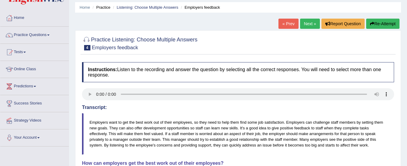
scroll to position [0, 0]
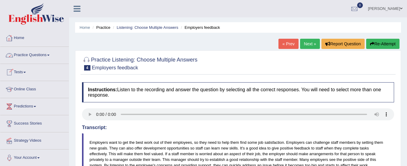
click at [40, 57] on link "Practice Questions" at bounding box center [34, 54] width 68 height 15
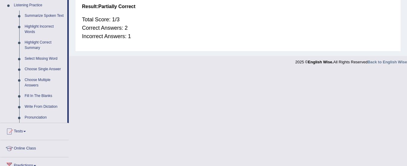
scroll to position [262, 0]
click at [41, 94] on link "Fill In The Blanks" at bounding box center [44, 95] width 45 height 11
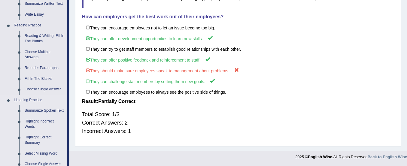
scroll to position [273, 0]
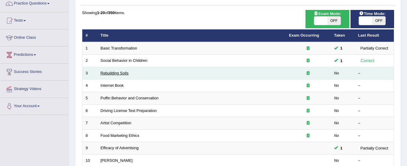
click at [106, 75] on link "Rebuilding Soils" at bounding box center [115, 73] width 28 height 5
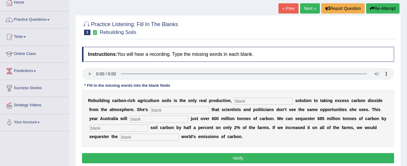
scroll to position [36, 0]
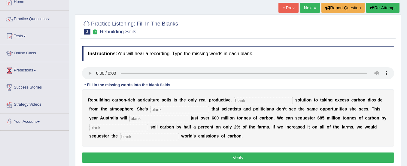
click at [236, 101] on input "text" at bounding box center [263, 100] width 59 height 7
type input "perm"
click at [157, 110] on input "text" at bounding box center [179, 109] width 59 height 7
type input "frstd"
click at [143, 119] on input "text" at bounding box center [158, 118] width 59 height 7
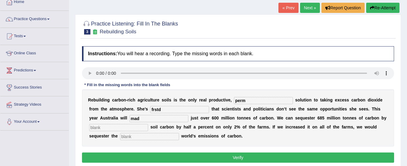
type input "mad"
click at [127, 129] on input "text" at bounding box center [118, 127] width 59 height 7
type input "increas"
click at [128, 138] on input "text" at bounding box center [149, 136] width 59 height 7
type input "whole"
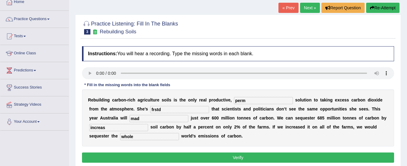
click at [118, 127] on input "increas" at bounding box center [118, 127] width 59 height 7
type input "increasing"
click at [140, 119] on input "mad" at bounding box center [158, 118] width 59 height 7
type input "made"
click at [249, 101] on input "perm" at bounding box center [263, 100] width 59 height 7
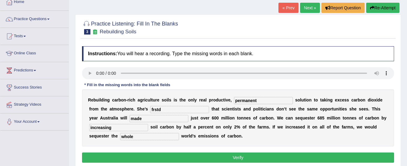
type input "permanent"
click at [173, 107] on input "frstd" at bounding box center [179, 109] width 59 height 7
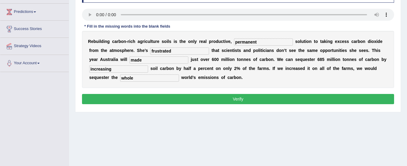
scroll to position [97, 0]
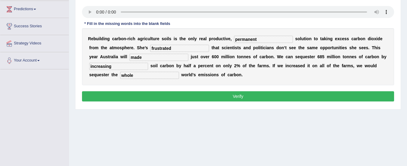
type input "frustrated"
click at [207, 99] on button "Verify" at bounding box center [238, 96] width 312 height 10
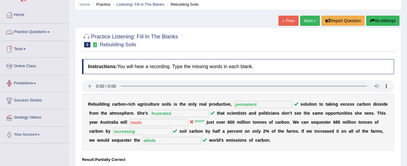
scroll to position [10, 0]
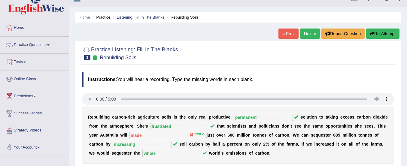
click at [29, 47] on link "Practice Questions" at bounding box center [34, 44] width 68 height 15
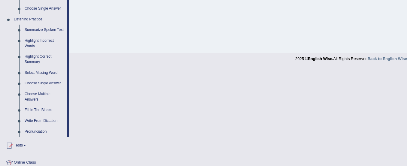
scroll to position [263, 0]
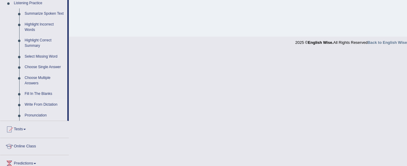
click at [37, 107] on link "Write From Dictation" at bounding box center [44, 104] width 45 height 11
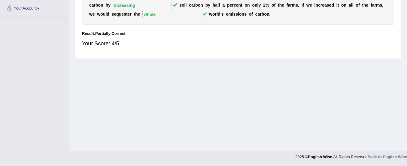
scroll to position [149, 0]
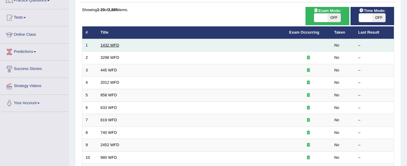
click at [105, 47] on link "1432 WFD" at bounding box center [110, 45] width 19 height 5
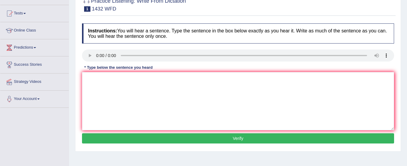
scroll to position [74, 0]
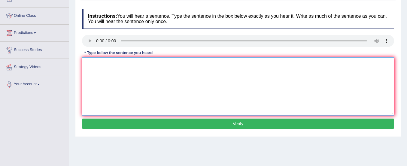
click at [93, 64] on textarea at bounding box center [238, 86] width 312 height 58
click at [92, 64] on textarea at bounding box center [238, 86] width 312 height 58
click at [94, 77] on textarea "mpaisbtyh" at bounding box center [238, 86] width 312 height 58
click at [115, 63] on textarea "mpaisbtyh" at bounding box center [238, 86] width 312 height 58
click at [92, 72] on textarea "mpaisbtyh" at bounding box center [238, 86] width 312 height 58
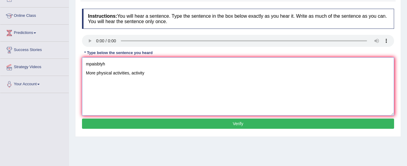
click at [148, 74] on textarea "mpaisbtyh More physical activities, activity" at bounding box center [238, 86] width 312 height 58
type textarea "mpaisbtyh More physical activities, activity is benificial to your health."
click at [176, 128] on button "Verify" at bounding box center [238, 124] width 312 height 10
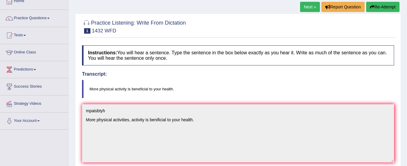
scroll to position [0, 0]
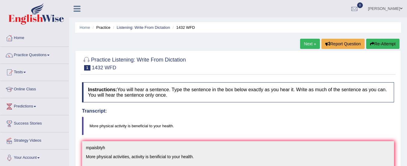
click at [387, 41] on button "Re-Attempt" at bounding box center [382, 44] width 33 height 10
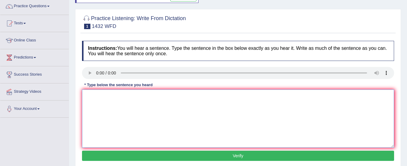
click at [137, 112] on textarea at bounding box center [238, 118] width 312 height 58
click at [94, 96] on textarea at bounding box center [238, 118] width 312 height 58
type textarea "m"
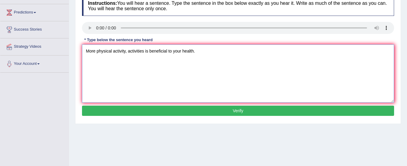
scroll to position [95, 0]
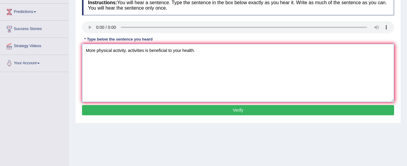
type textarea "More physical activity, activities is beneficial to your health."
click at [134, 108] on button "Verify" at bounding box center [238, 110] width 312 height 10
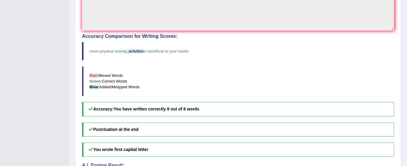
scroll to position [174, 0]
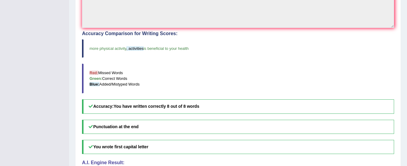
drag, startPoint x: 134, startPoint y: 108, endPoint x: 84, endPoint y: 125, distance: 52.8
click at [84, 125] on div "Instructions: You will hear a sentence. Type the sentence in the box below exac…" at bounding box center [237, 51] width 315 height 287
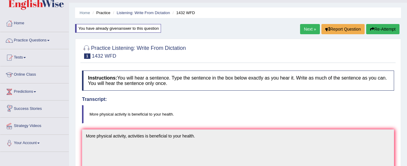
scroll to position [0, 0]
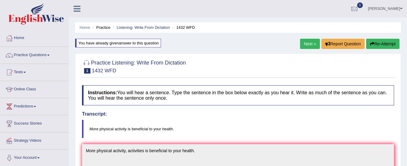
click at [32, 89] on link "Online Class" at bounding box center [34, 88] width 68 height 15
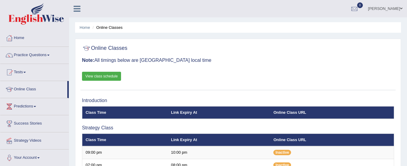
click at [103, 75] on link "View class schedule" at bounding box center [101, 76] width 39 height 9
